Goal: Understand process/instructions

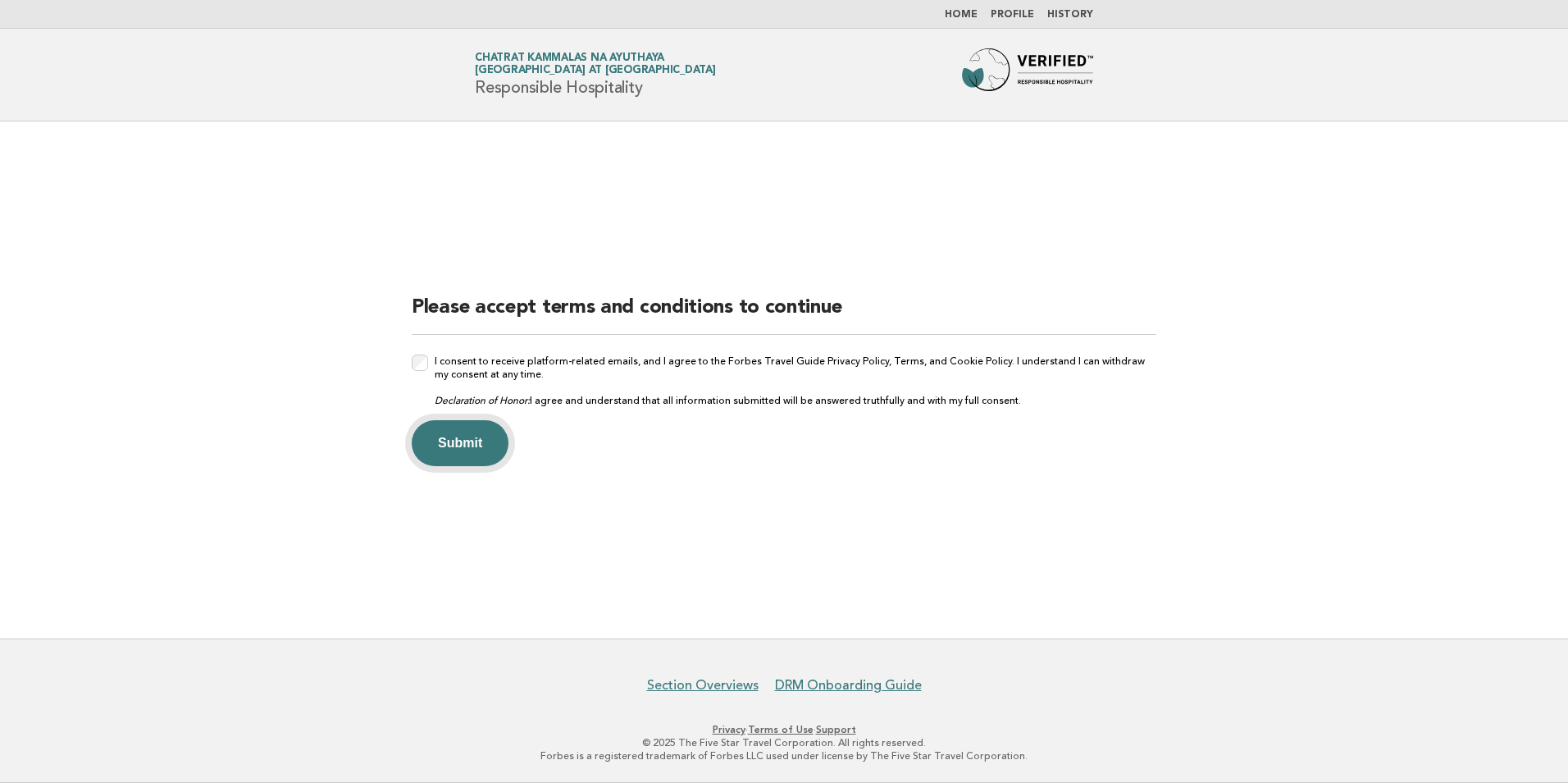
click at [489, 448] on button "Submit" at bounding box center [460, 443] width 96 height 46
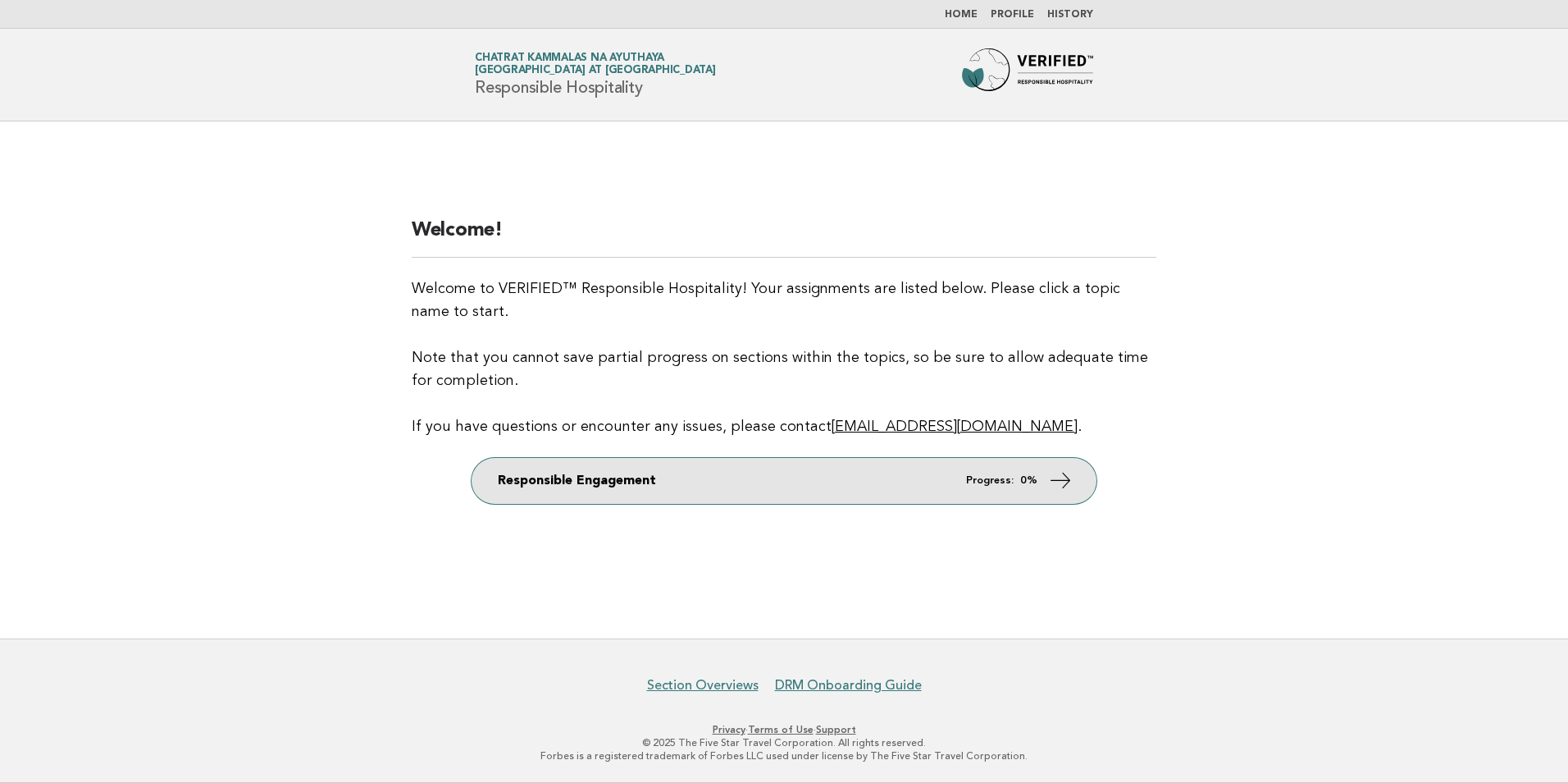
click at [681, 480] on link "Responsible Engagement Progress: 0%" at bounding box center [784, 481] width 625 height 46
